Goal: Task Accomplishment & Management: Complete application form

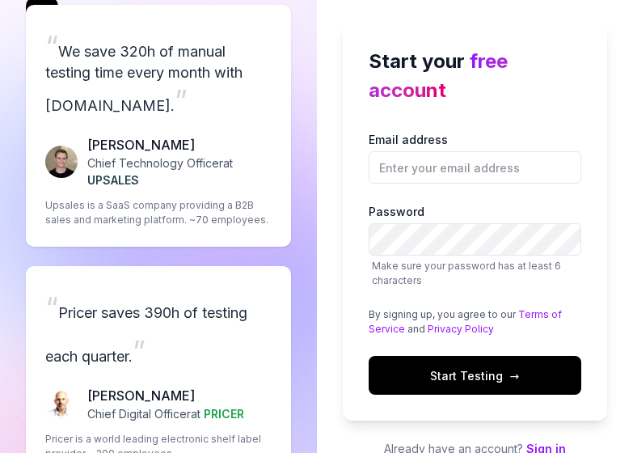
scroll to position [26, 0]
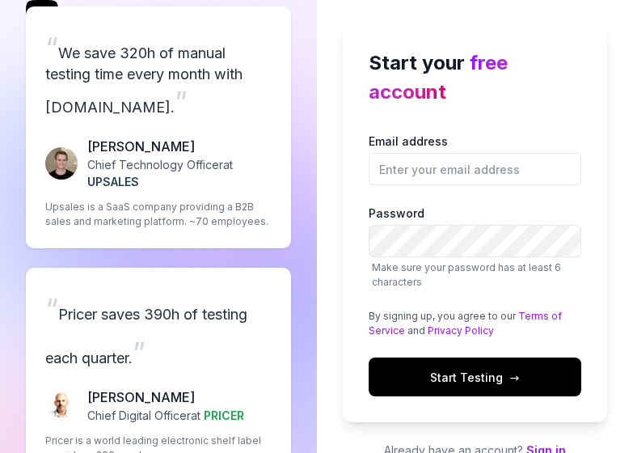
click at [412, 378] on button "Start Testing →" at bounding box center [476, 377] width 214 height 39
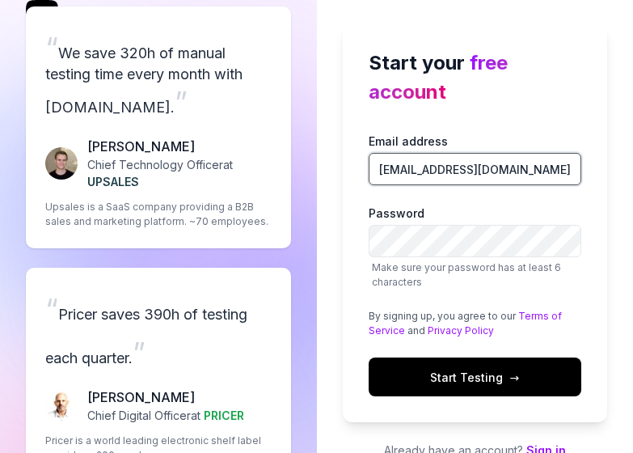
type input "JUANCAMILORAVERESTREPO@GMAIL.COM"
click at [620, 214] on div "Start your free account Email address JUANCAMILORAVERESTREPO@GMAIL.COM Password…" at bounding box center [475, 241] width 317 height 534
click at [484, 375] on span "Start Testing →" at bounding box center [474, 377] width 89 height 17
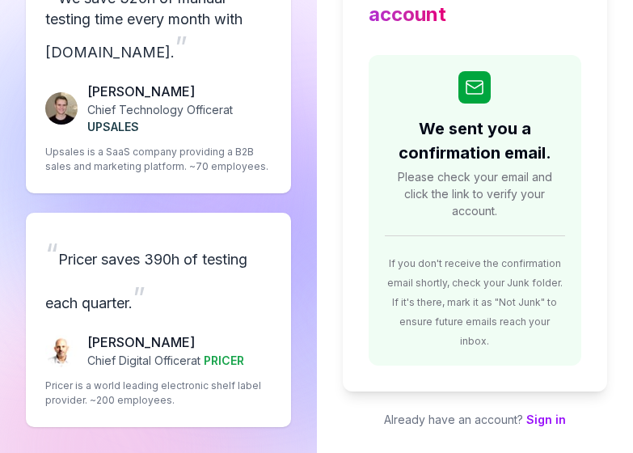
scroll to position [80, 0]
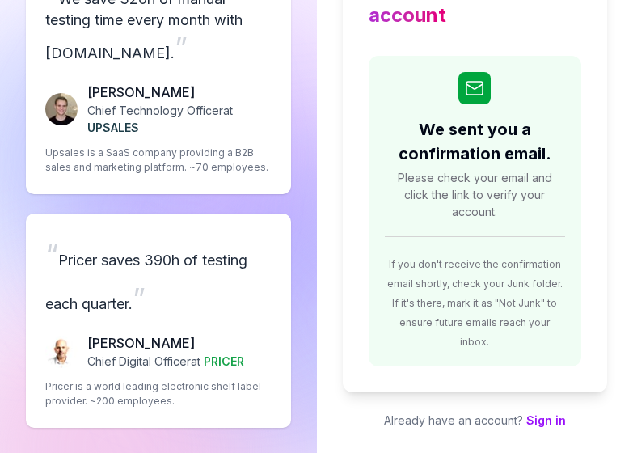
click at [560, 413] on link "Sign in" at bounding box center [547, 420] width 40 height 14
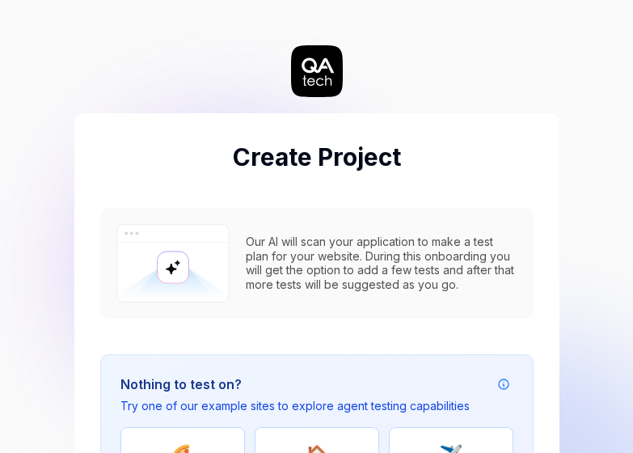
click at [321, 90] on icon at bounding box center [317, 71] width 52 height 52
click at [173, 267] on img at bounding box center [172, 263] width 113 height 78
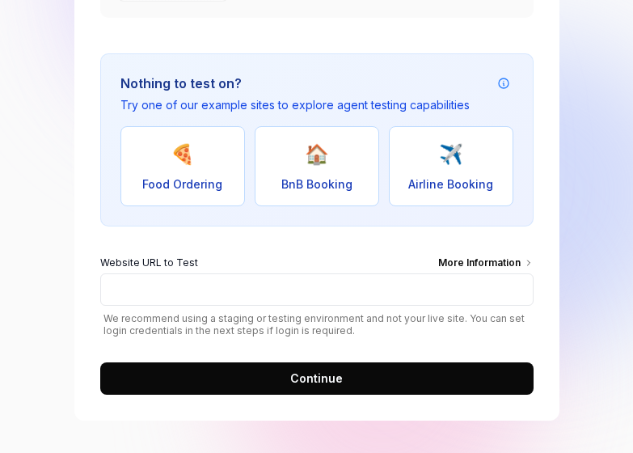
scroll to position [301, 0]
click at [316, 144] on span "🏠" at bounding box center [317, 154] width 24 height 29
type input "https://real-staynb.vercel.app/"
click at [294, 380] on span "Continue" at bounding box center [316, 378] width 53 height 17
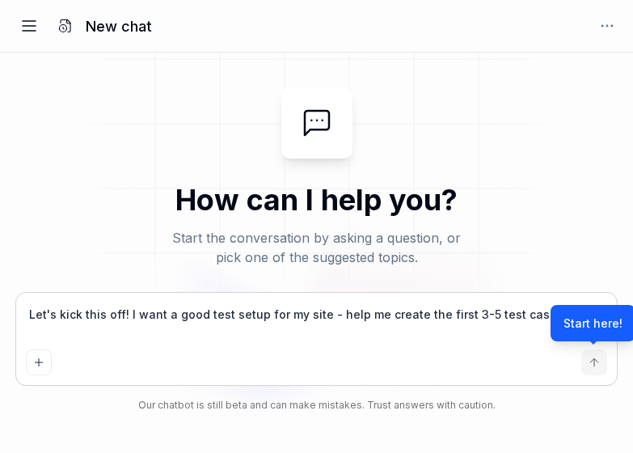
click at [22, 28] on icon at bounding box center [28, 25] width 19 height 19
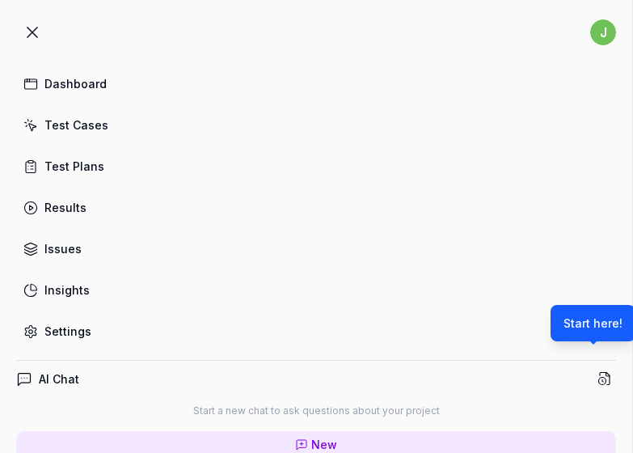
click at [87, 77] on div "Dashboard" at bounding box center [75, 83] width 62 height 17
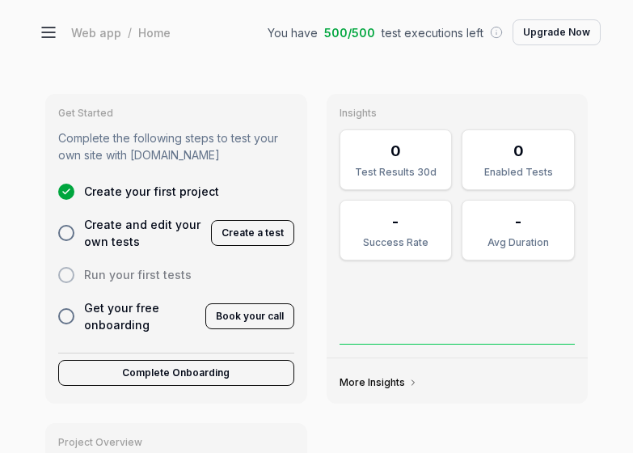
click at [65, 36] on div "Web app / Home You have 500 / 500 test executions left Upgrade Now" at bounding box center [316, 32] width 569 height 32
click at [53, 33] on icon at bounding box center [48, 32] width 19 height 19
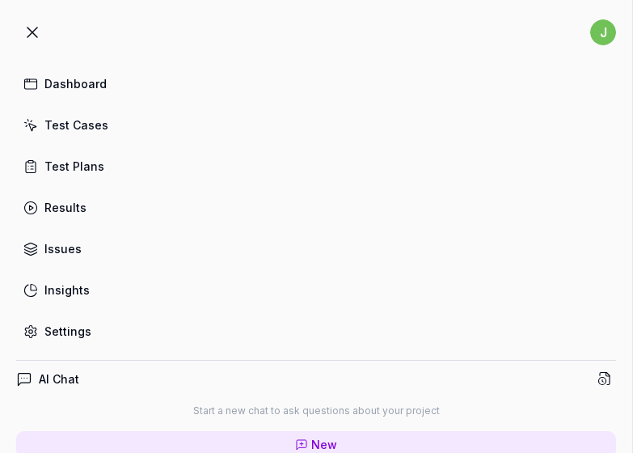
click at [99, 80] on div "Dashboard" at bounding box center [75, 83] width 62 height 17
type textarea "*"
click at [83, 123] on div "Test Cases" at bounding box center [76, 124] width 64 height 17
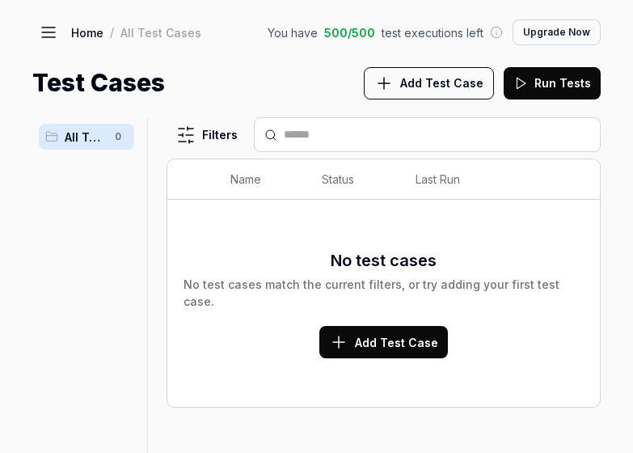
click at [388, 326] on button "Add Test Case" at bounding box center [383, 342] width 129 height 32
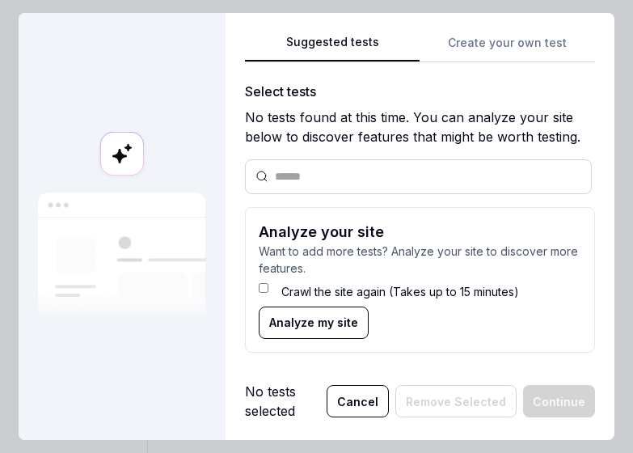
click at [414, 212] on form "Analyze your site Want to add more tests? Analyze your site to discover more fe…" at bounding box center [419, 280] width 349 height 146
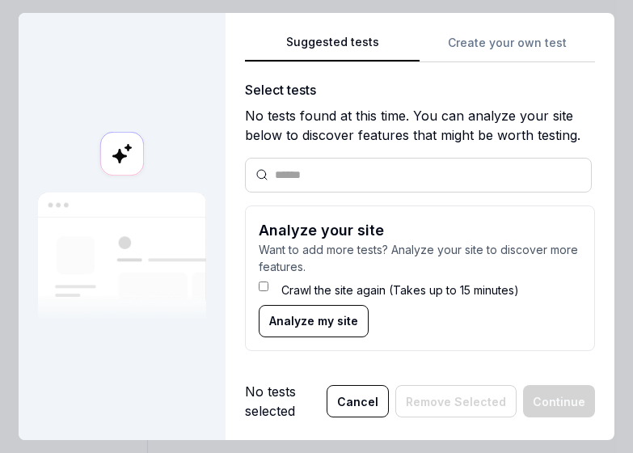
scroll to position [13, 0]
click at [535, 13] on div "Suggested tests Create your own test Select tests No tests found at this time. …" at bounding box center [420, 226] width 388 height 427
click at [536, 33] on button "Create your own test" at bounding box center [507, 47] width 175 height 29
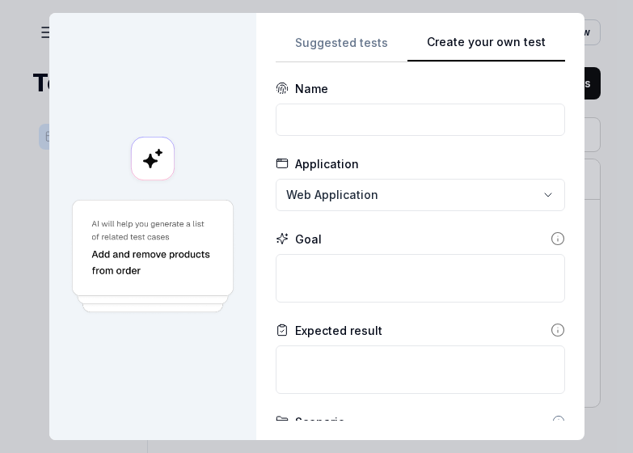
click at [382, 188] on div "**********" at bounding box center [316, 226] width 633 height 453
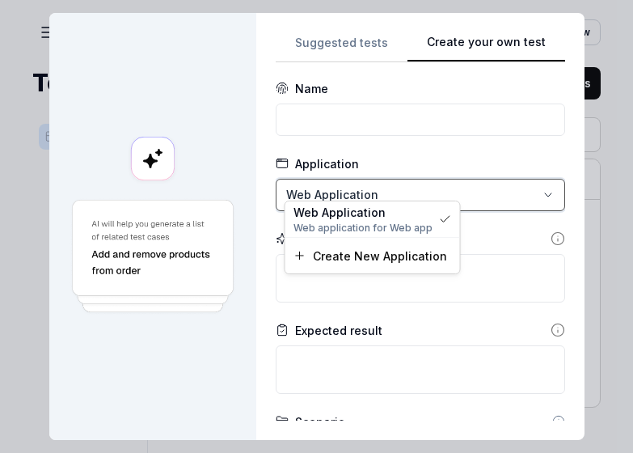
click at [443, 292] on div "**********" at bounding box center [316, 226] width 633 height 453
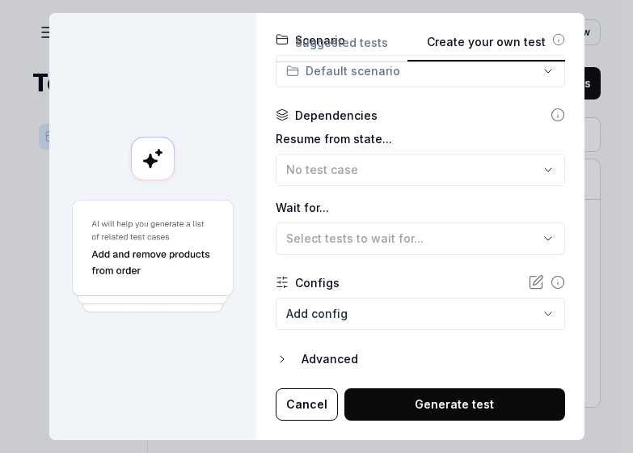
scroll to position [383, 0]
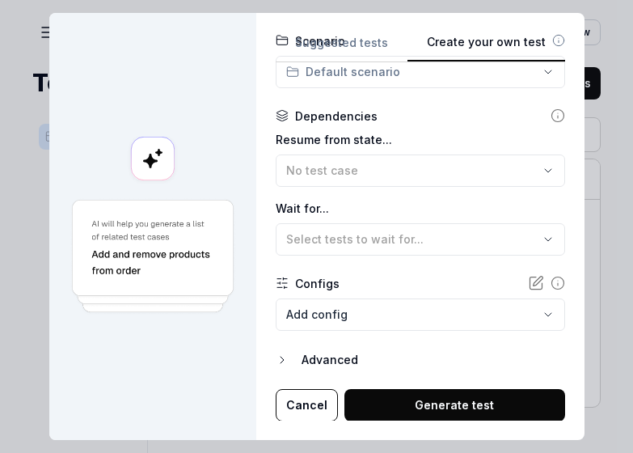
click at [320, 395] on button "Cancel" at bounding box center [307, 405] width 62 height 32
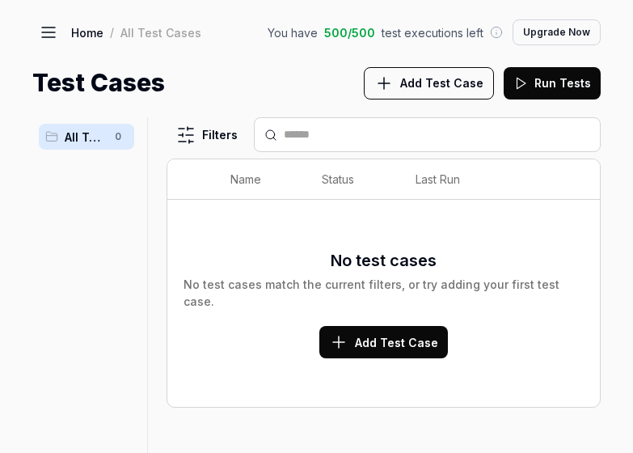
click at [44, 28] on icon at bounding box center [48, 32] width 19 height 19
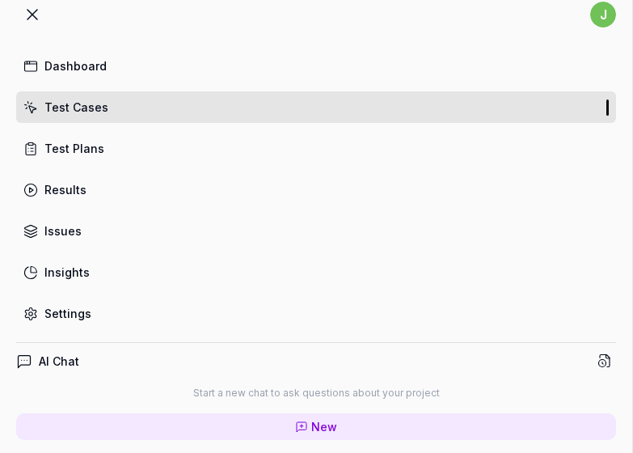
scroll to position [60, 0]
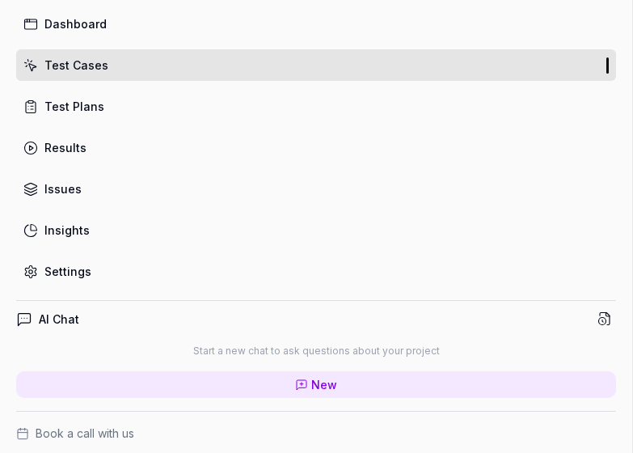
click at [103, 232] on link "Insights" at bounding box center [316, 230] width 600 height 32
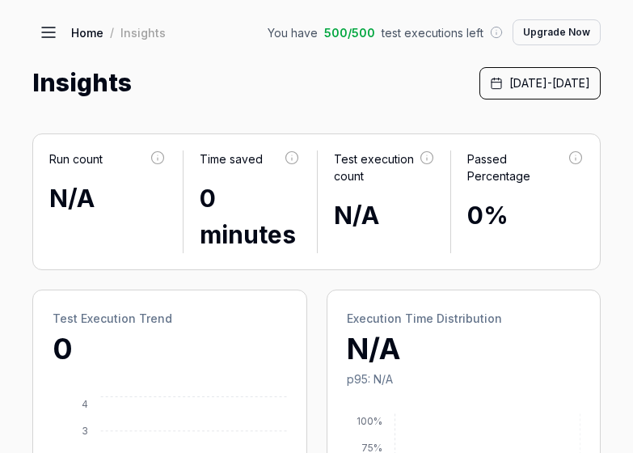
click at [42, 40] on icon at bounding box center [48, 32] width 19 height 19
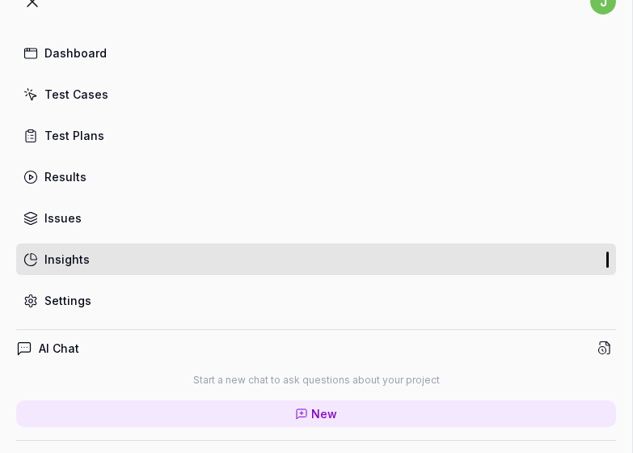
scroll to position [39, 0]
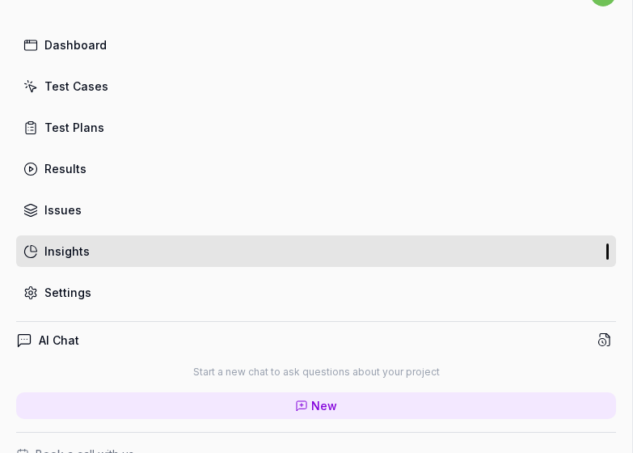
click at [76, 277] on link "Settings" at bounding box center [316, 293] width 600 height 32
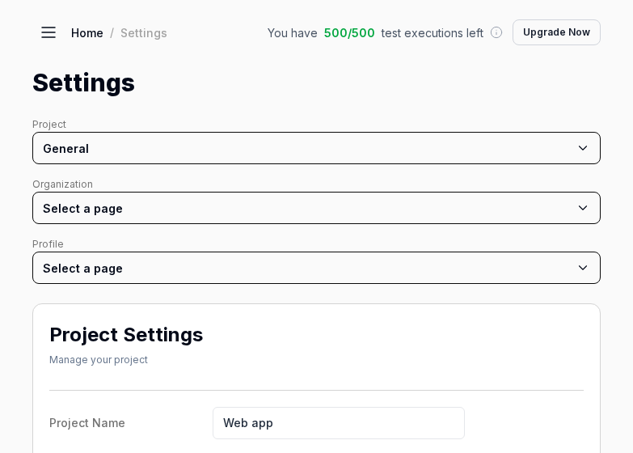
click at [42, 35] on icon at bounding box center [48, 32] width 19 height 19
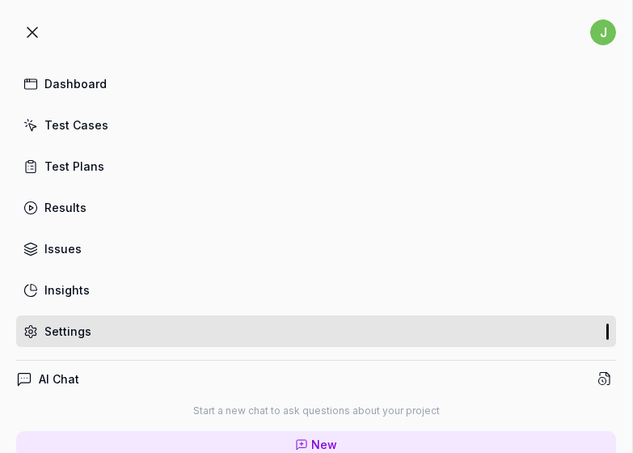
click at [103, 121] on div "Test Cases" at bounding box center [76, 124] width 64 height 17
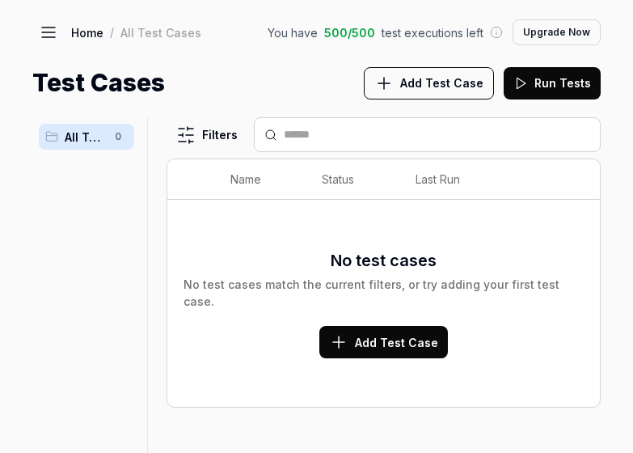
click at [413, 75] on span "Add Test Case" at bounding box center [441, 82] width 83 height 17
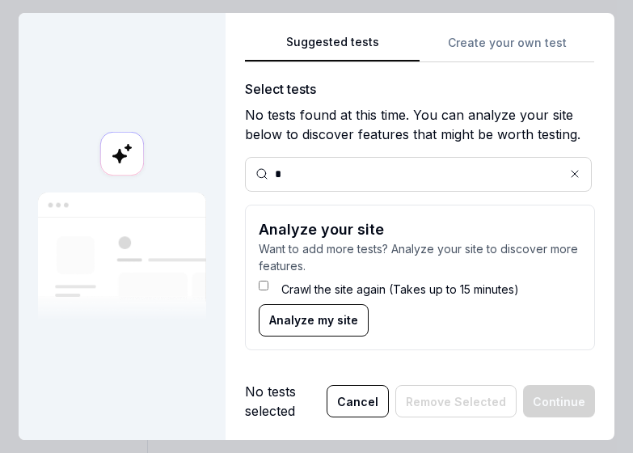
scroll to position [2, 0]
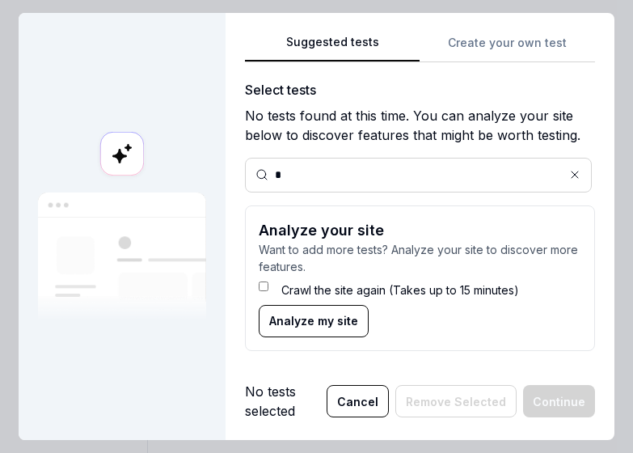
type input "*"
click at [373, 403] on button "Cancel" at bounding box center [358, 401] width 62 height 32
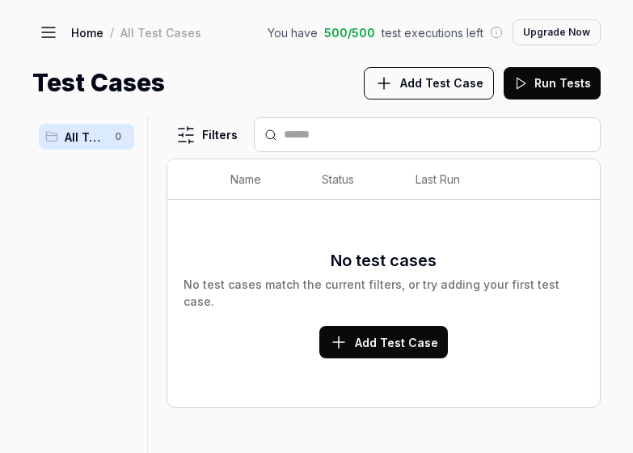
click at [70, 32] on div "Home / All Test Cases You have 500 / 500 test executions left Upgrade Now" at bounding box center [316, 32] width 569 height 32
click at [54, 36] on icon at bounding box center [48, 32] width 19 height 19
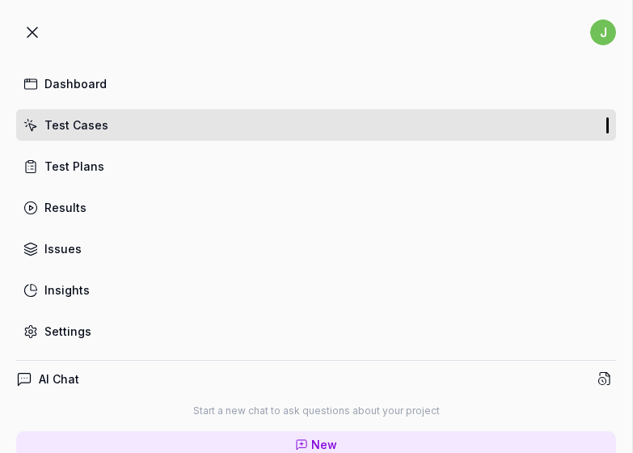
click at [98, 87] on div "Dashboard" at bounding box center [75, 83] width 62 height 17
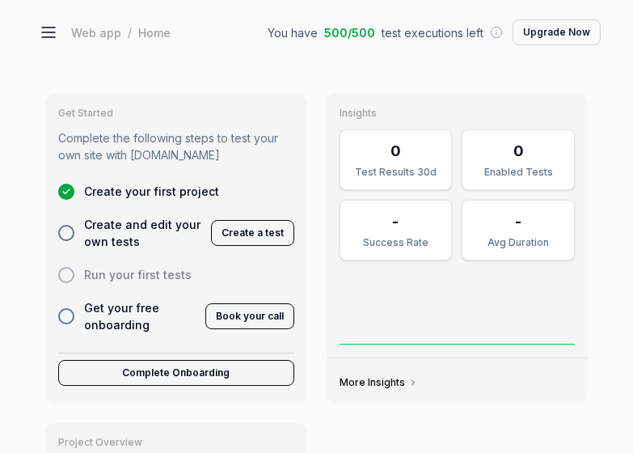
click at [45, 36] on icon at bounding box center [48, 32] width 19 height 19
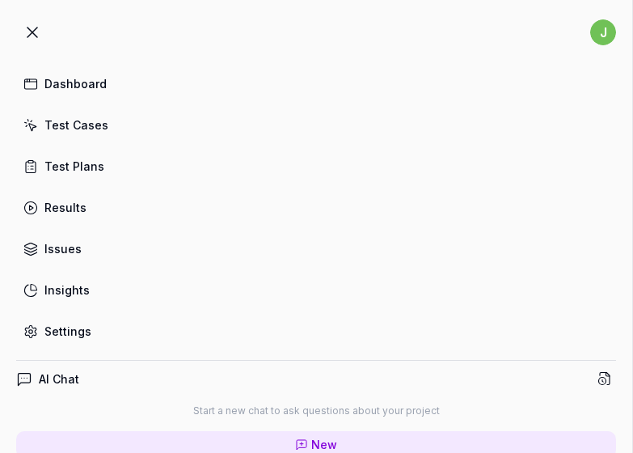
type textarea "*"
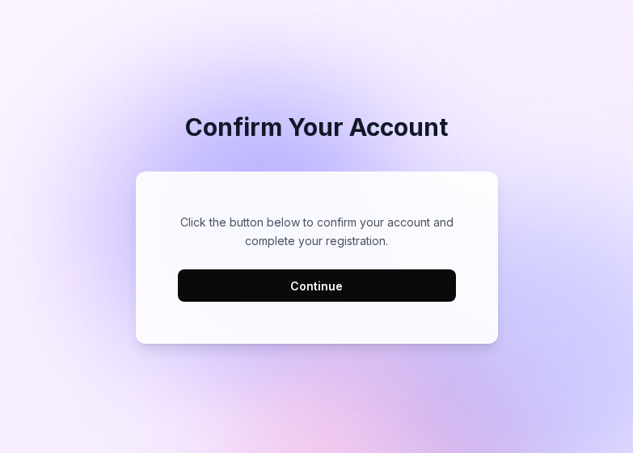
click at [275, 286] on button "Continue" at bounding box center [317, 285] width 278 height 32
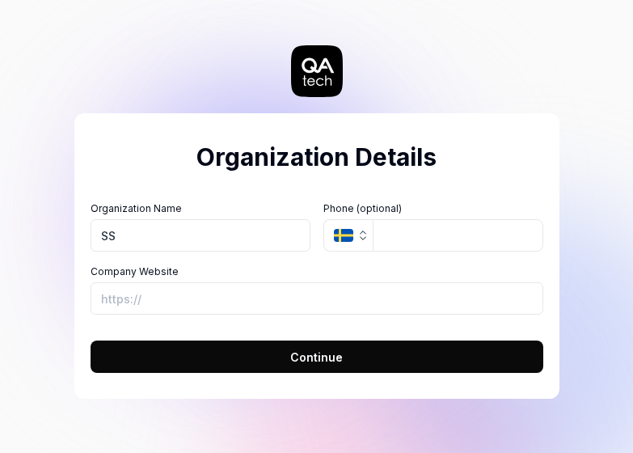
type input "SS"
click at [282, 338] on form "Organization Name SS Organization Logo (Square minimum 256x256px) Click to uplo…" at bounding box center [317, 282] width 453 height 181
click at [287, 353] on button "Continue" at bounding box center [317, 357] width 453 height 32
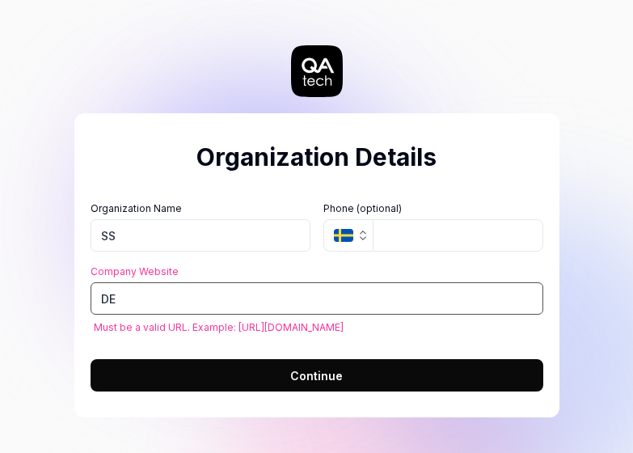
type input "D"
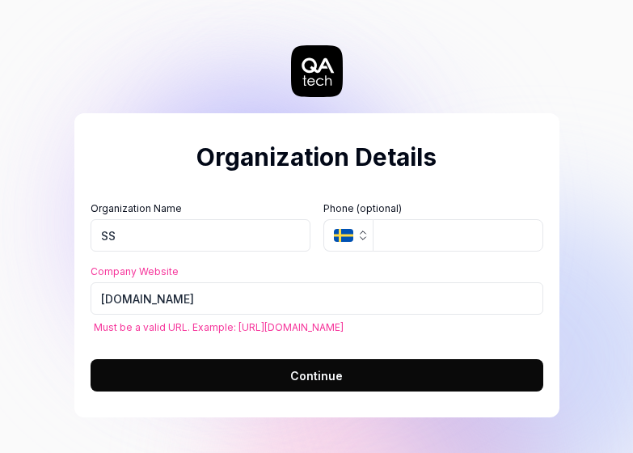
type input "[URL][DOMAIN_NAME]"
click at [316, 397] on div "Organization Details Organization Name SS Organization Logo (Square minimum 256…" at bounding box center [316, 265] width 485 height 304
click at [318, 363] on button "Continue" at bounding box center [317, 375] width 453 height 32
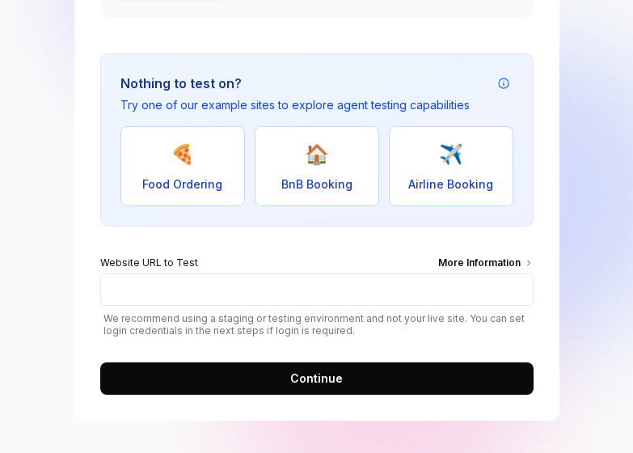
scroll to position [301, 0]
click at [262, 371] on button "Continue" at bounding box center [317, 378] width 434 height 32
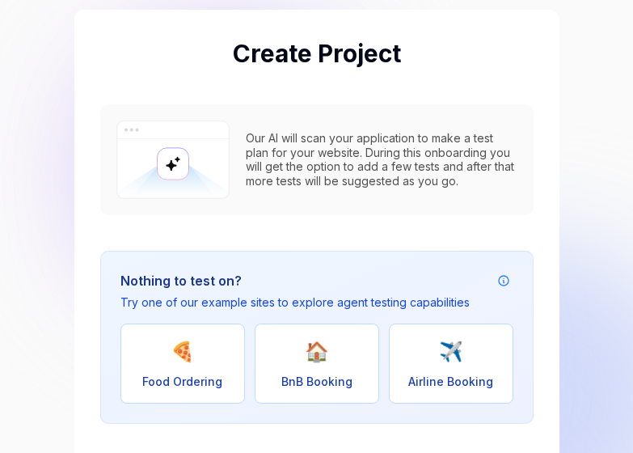
scroll to position [32, 0]
